Goal: Complete application form

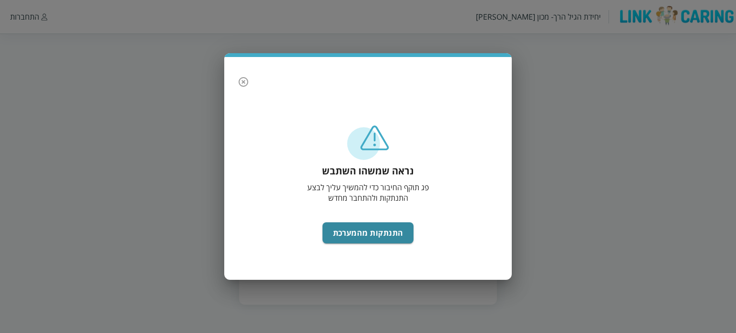
click at [27, 16] on div "נראה שמשהו השתבש פג תוקף החיבור כדי להמשיך עליך לבצע התנתקות ולהתחבר מחדש התנתק…" at bounding box center [368, 166] width 736 height 333
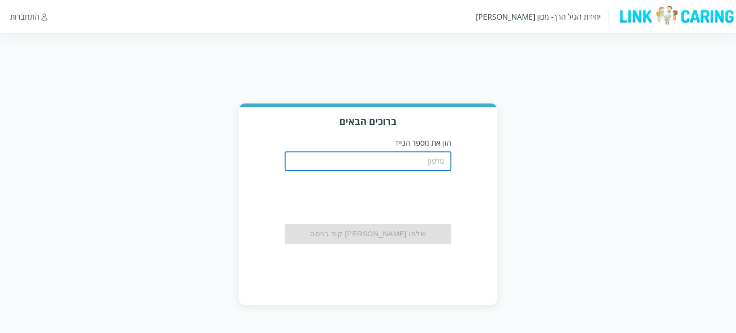
click at [423, 162] on input "tel" at bounding box center [367, 161] width 167 height 19
type input "0587811111"
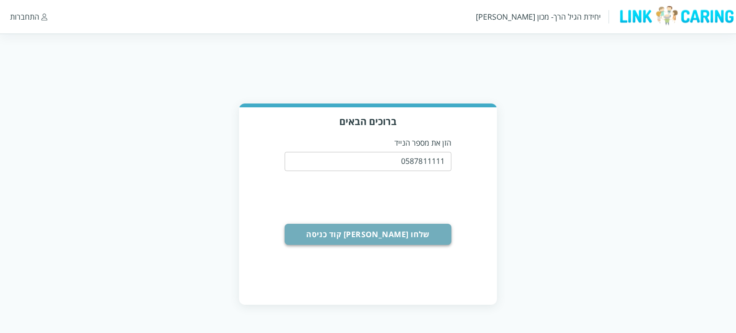
click at [387, 237] on button "שלחו [PERSON_NAME] קוד כניסה" at bounding box center [367, 234] width 167 height 21
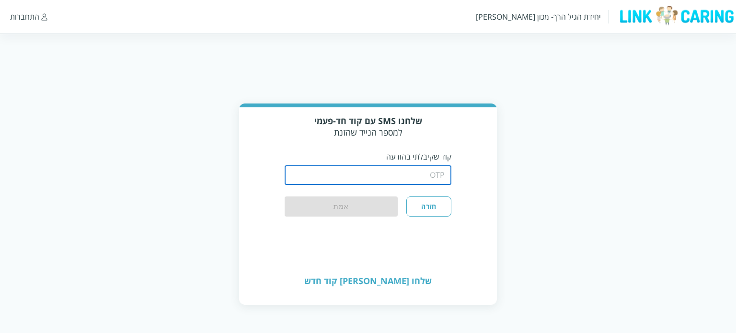
click at [347, 184] on input "string" at bounding box center [367, 175] width 167 height 19
type input "1234"
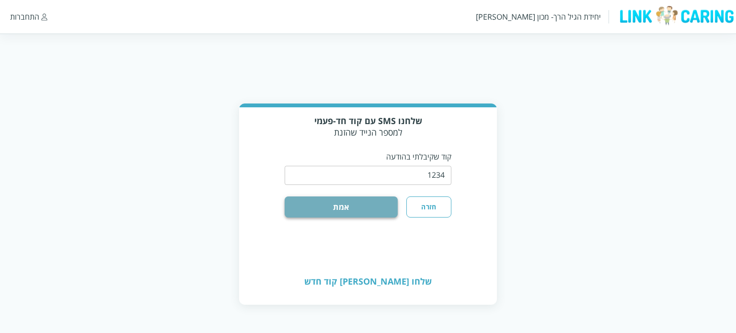
click at [363, 206] on button "אמת" at bounding box center [340, 206] width 113 height 21
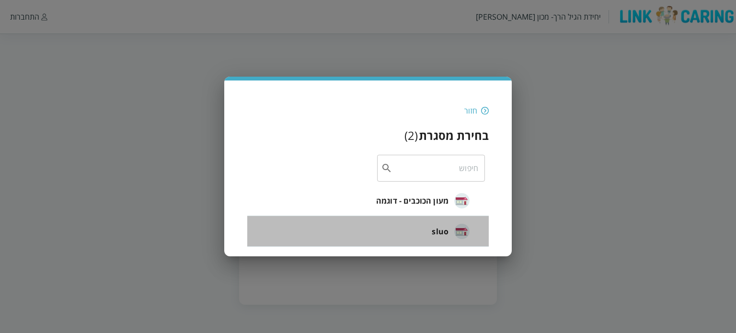
click at [456, 234] on img at bounding box center [461, 231] width 15 height 15
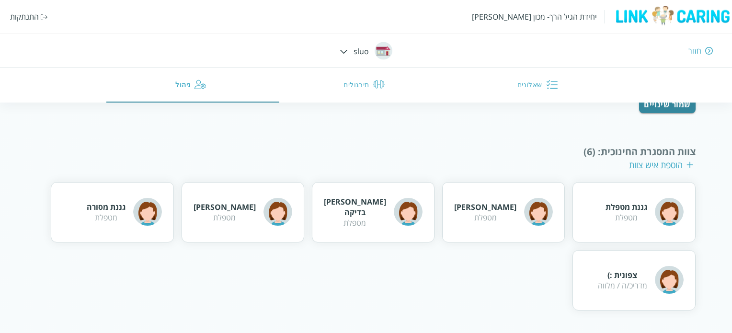
scroll to position [133, 0]
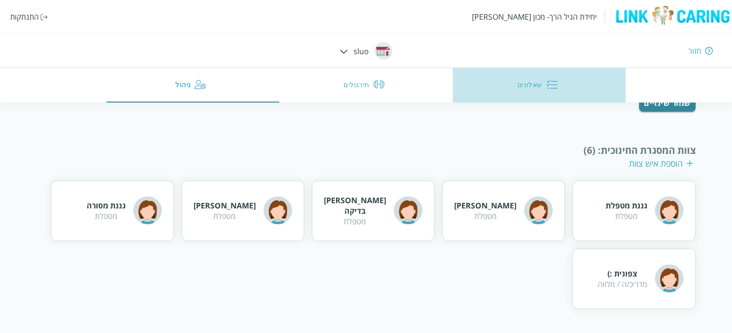
click at [528, 89] on button "שאלונים" at bounding box center [539, 85] width 173 height 34
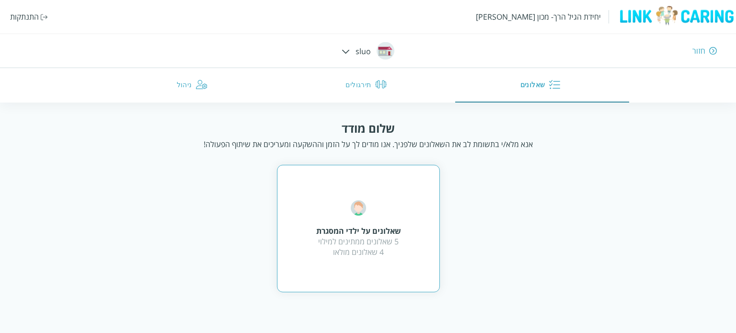
click at [364, 229] on div "שאלונים על ילדי המסגרת" at bounding box center [358, 231] width 85 height 11
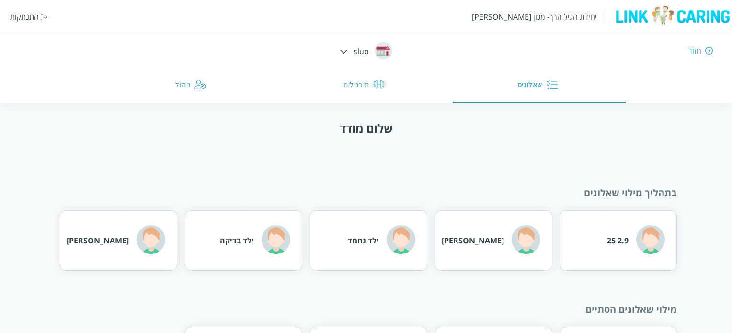
scroll to position [73, 0]
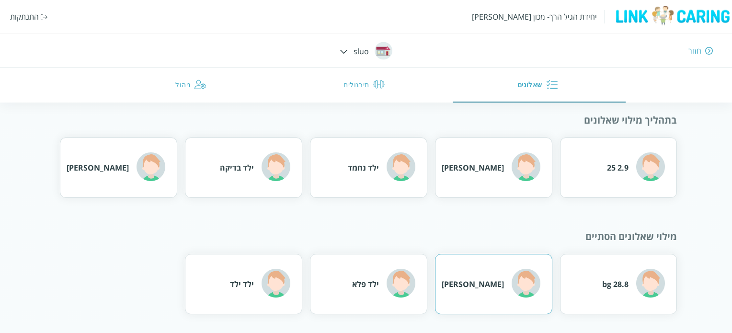
click at [481, 285] on div "[PERSON_NAME]" at bounding box center [472, 284] width 62 height 11
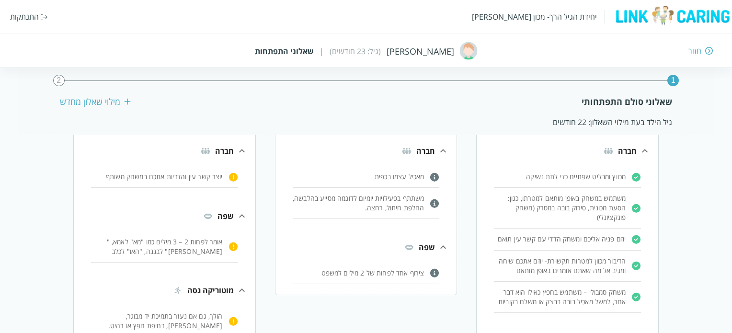
scroll to position [58, 0]
click at [175, 176] on p "יוצר קשר עין והדדיות אתכם במשחק משותף" at bounding box center [157, 178] width 132 height 10
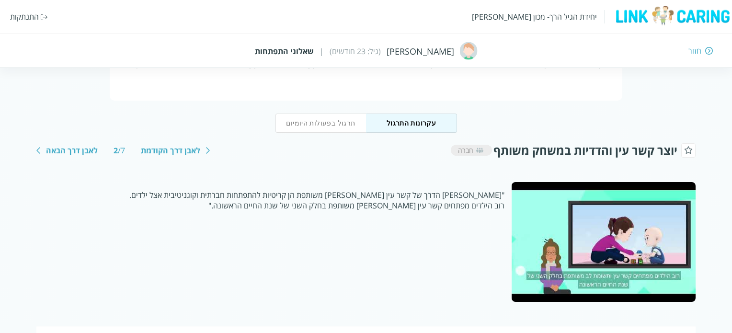
scroll to position [80, 0]
click at [601, 241] on div at bounding box center [603, 242] width 184 height 120
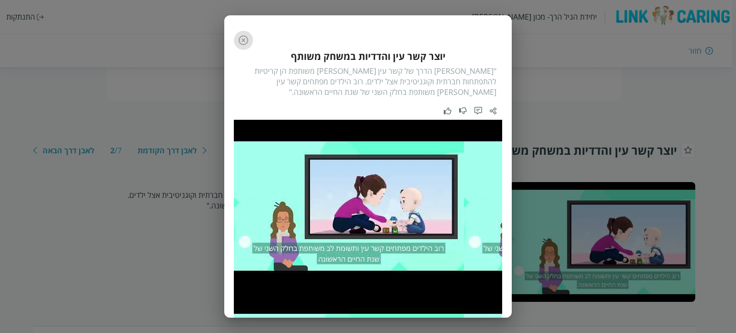
click at [248, 41] on icon "button" at bounding box center [243, 40] width 10 height 10
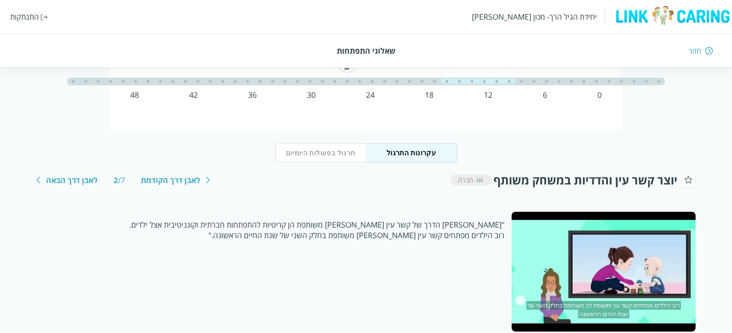
scroll to position [50, 0]
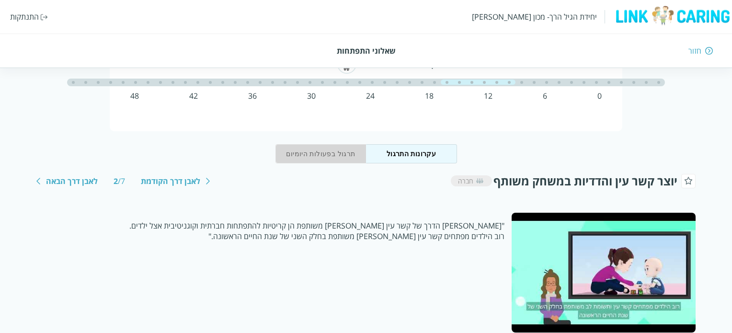
click at [326, 154] on button "תרגול בפעולות היומיום" at bounding box center [320, 153] width 91 height 19
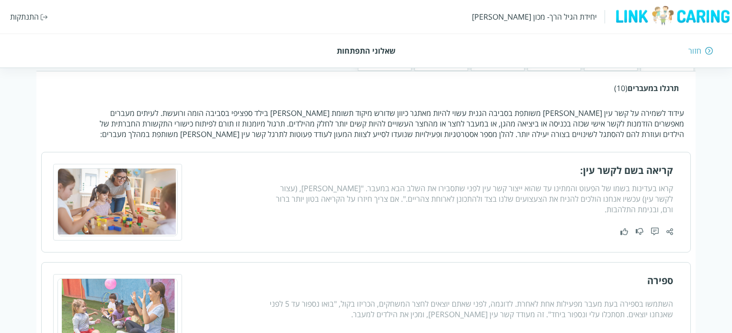
scroll to position [239, 0]
